Goal: Task Accomplishment & Management: Manage account settings

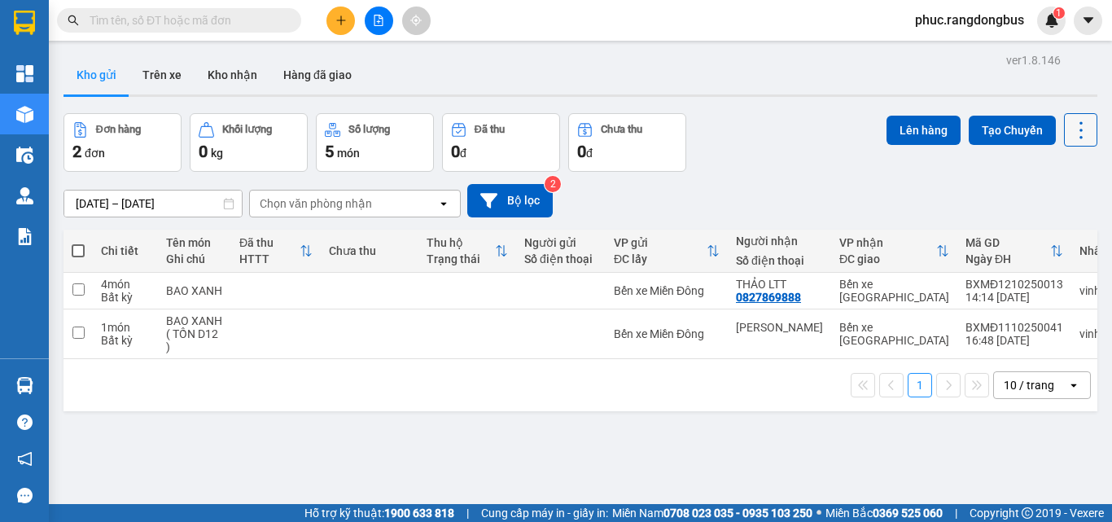
click at [1070, 138] on icon at bounding box center [1081, 130] width 23 height 23
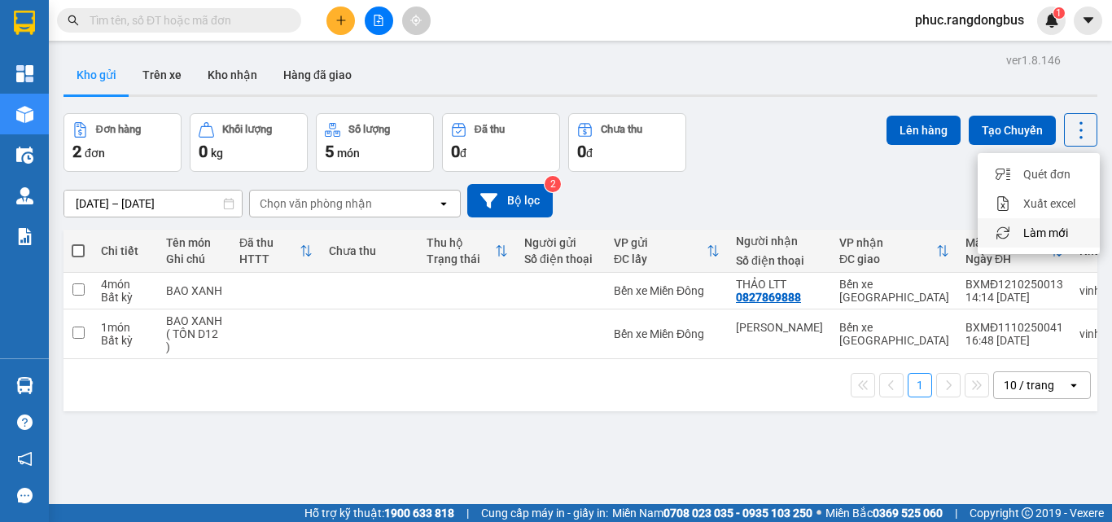
click at [1067, 227] on span "Làm mới" at bounding box center [1045, 233] width 45 height 16
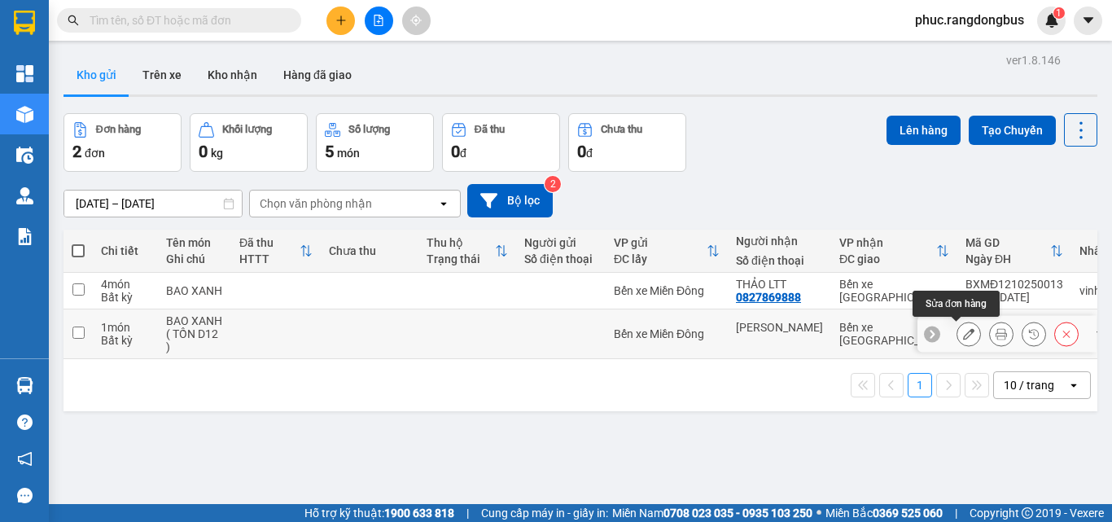
click at [963, 337] on icon at bounding box center [968, 333] width 11 height 11
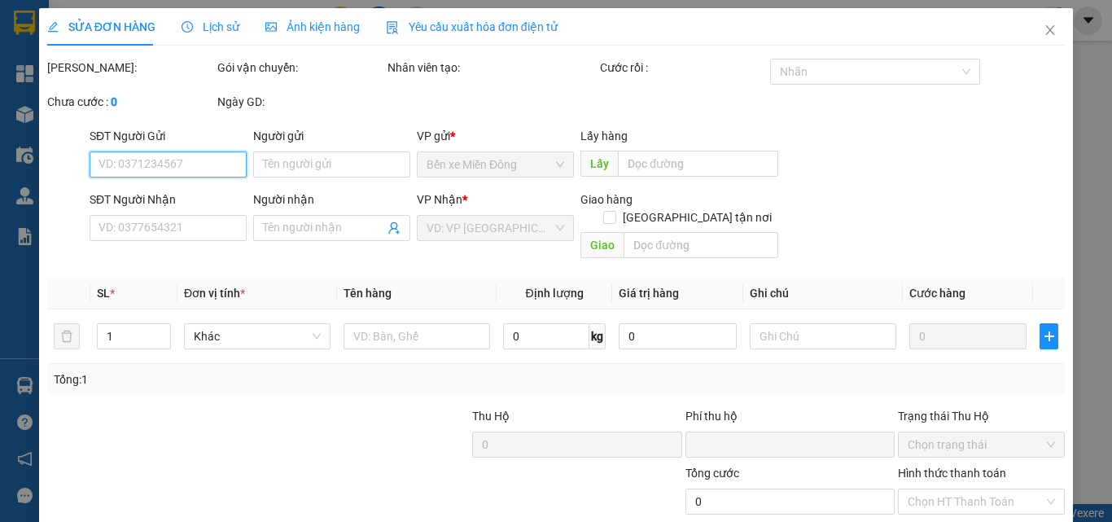
type input "[PERSON_NAME]"
type input "0"
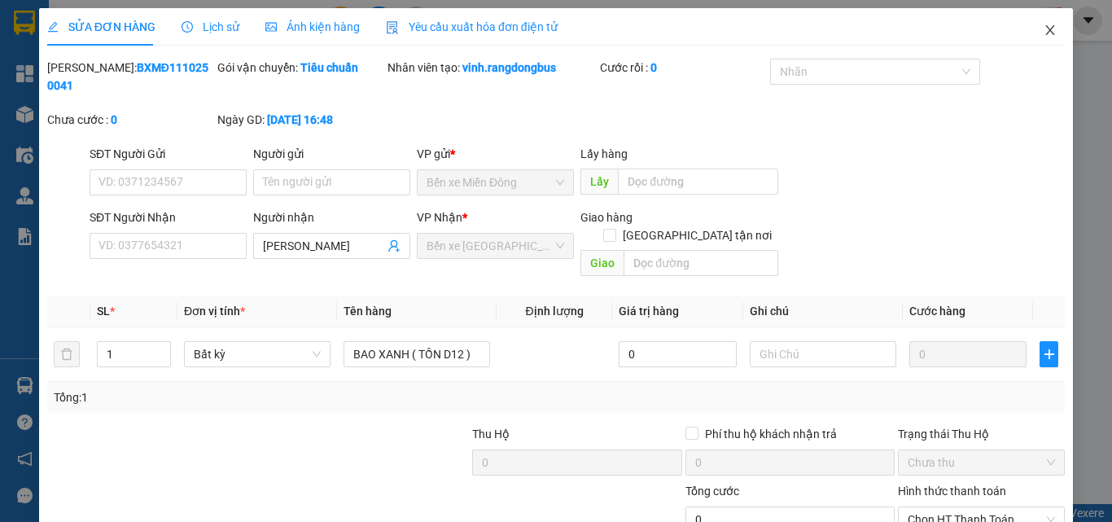
click at [1044, 33] on icon "close" at bounding box center [1050, 30] width 13 height 13
